Goal: Check status

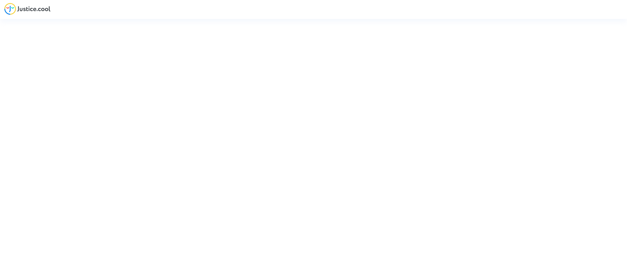
type input "yth.er@orange.fr"
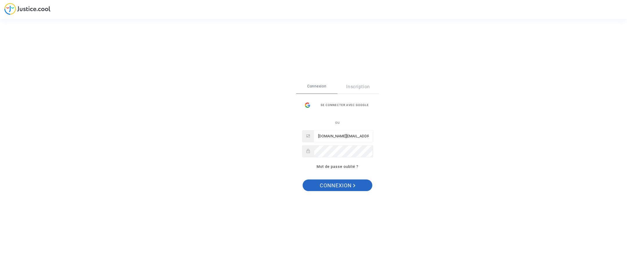
click at [347, 191] on span "Connexion" at bounding box center [338, 186] width 36 height 12
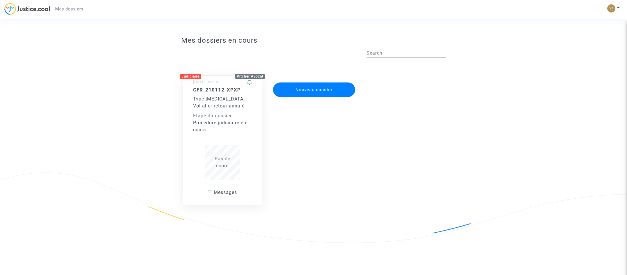
click at [223, 103] on div "Type - [MEDICAL_DATA] : Vol aller-retour annulé" at bounding box center [222, 103] width 59 height 14
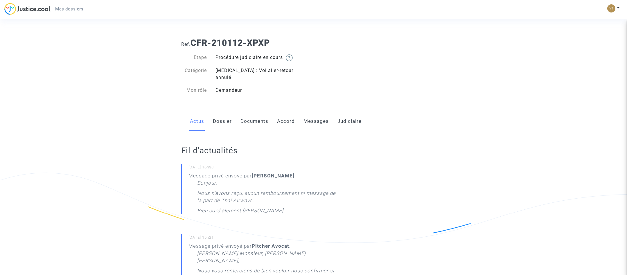
click at [321, 113] on link "Messages" at bounding box center [316, 121] width 25 height 19
